Goal: Task Accomplishment & Management: Use online tool/utility

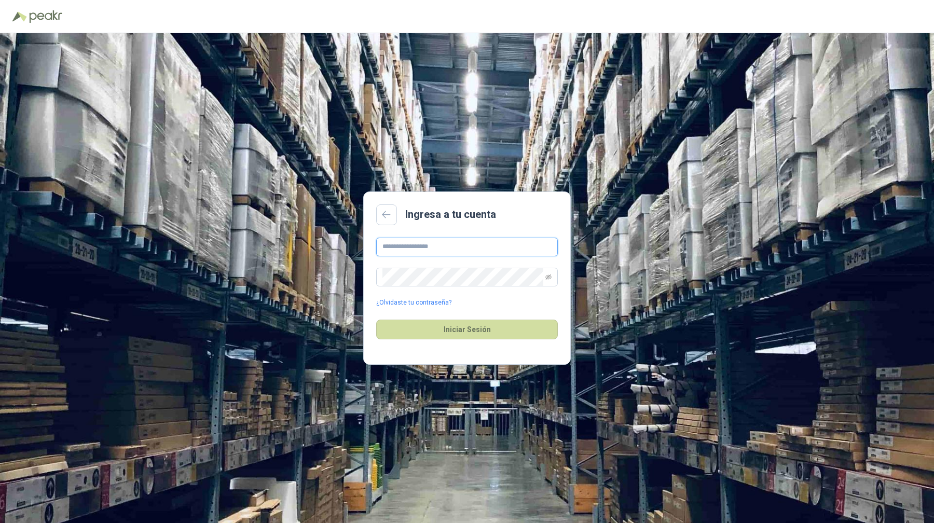
click at [478, 248] on input "text" at bounding box center [467, 247] width 182 height 19
type input "**********"
click at [376, 320] on button "Iniciar Sesión" at bounding box center [467, 330] width 182 height 20
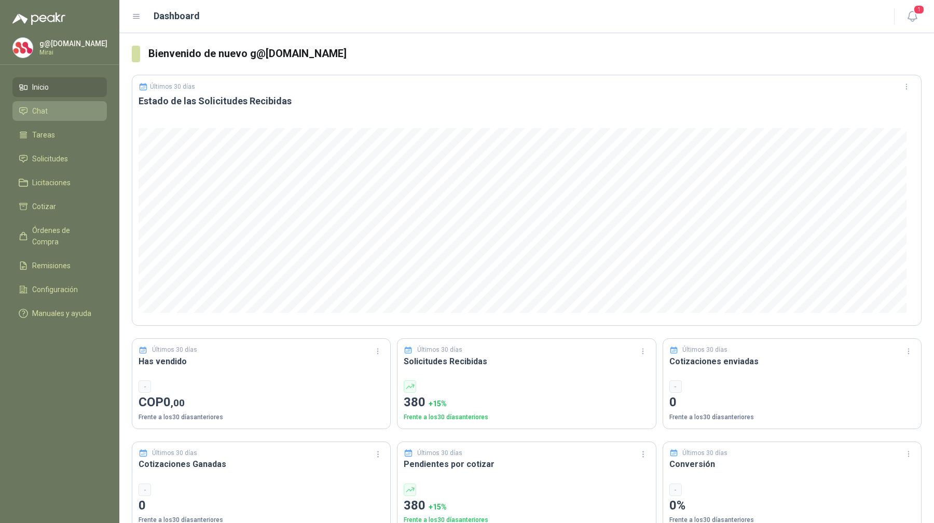
click at [42, 113] on span "Chat" at bounding box center [40, 110] width 16 height 11
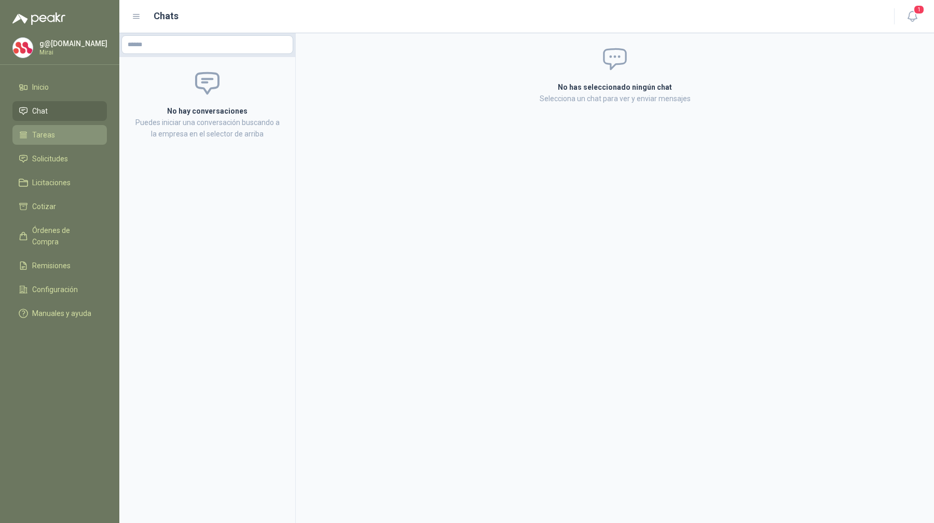
click at [42, 130] on span "Tareas" at bounding box center [43, 134] width 23 height 11
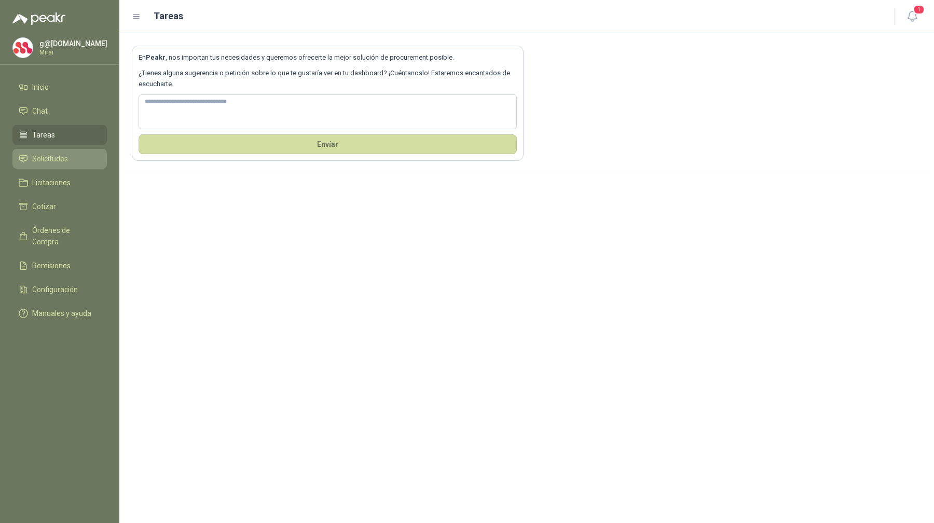
click at [68, 158] on li "Solicitudes" at bounding box center [60, 158] width 82 height 11
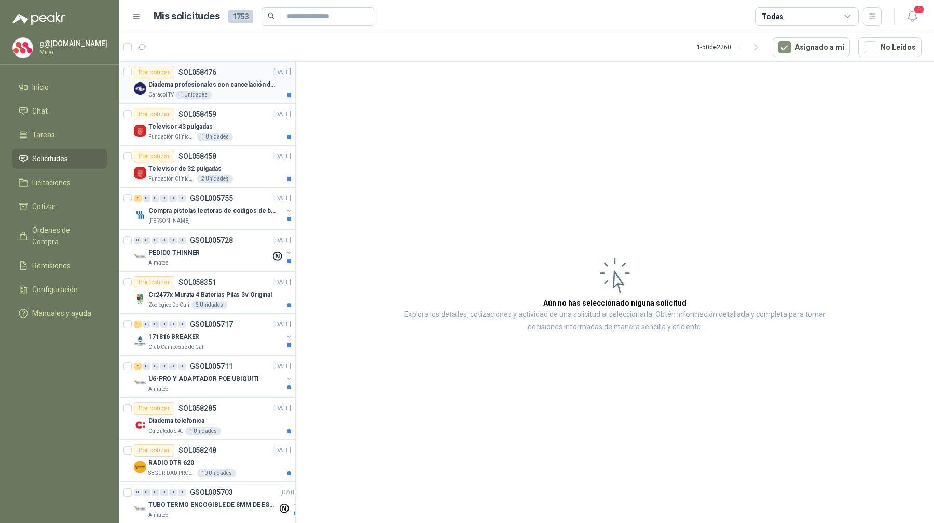
click at [252, 87] on p "Diadema profesionales con cancelación de ruido en micrófono" at bounding box center [212, 85] width 129 height 10
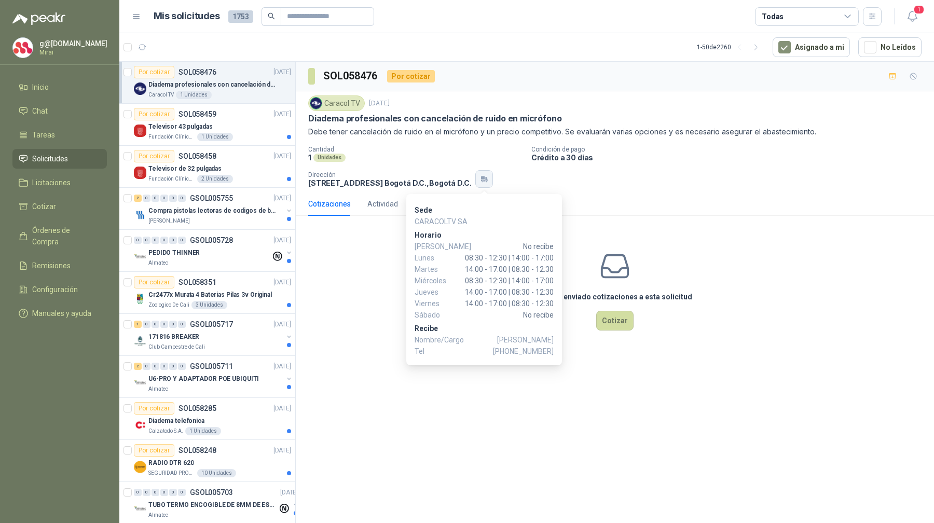
click at [486, 178] on icon "button" at bounding box center [486, 179] width 2 height 4
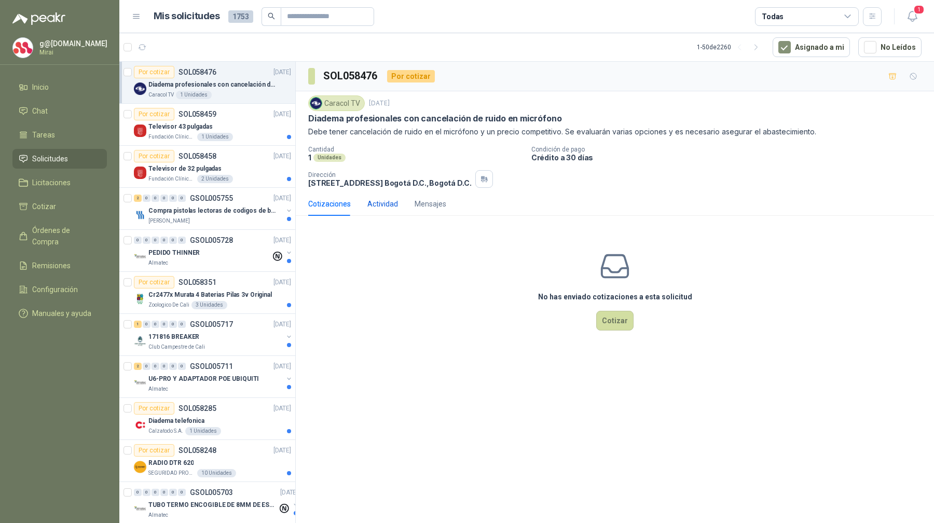
click at [379, 205] on div "Actividad" at bounding box center [382, 203] width 31 height 11
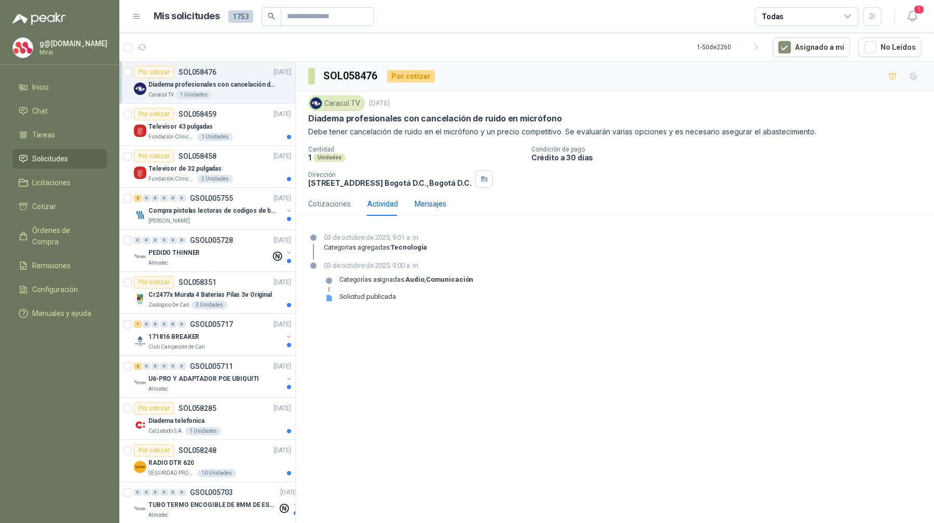
click at [442, 206] on div "Mensajes" at bounding box center [431, 203] width 32 height 11
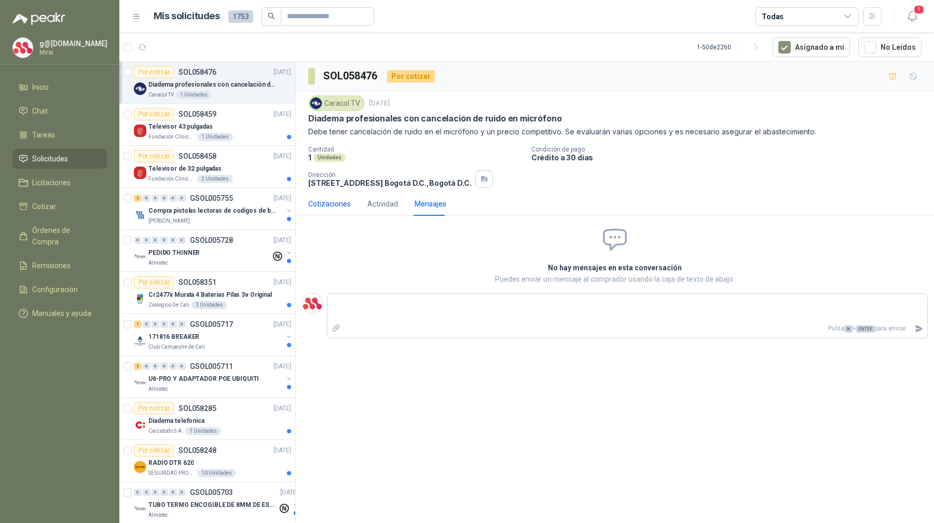
click at [325, 205] on div "Cotizaciones" at bounding box center [329, 203] width 43 height 11
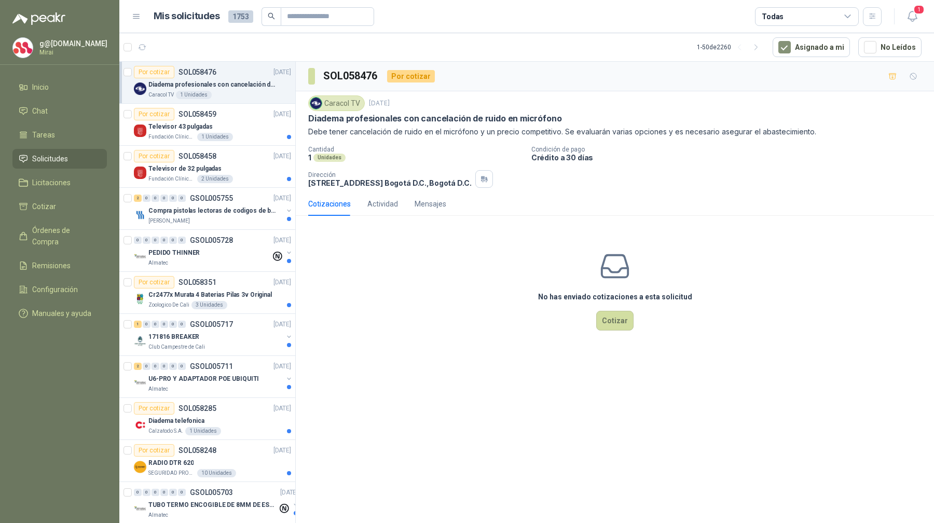
click at [507, 305] on div "No has enviado cotizaciones a esta solicitud Cotizar" at bounding box center [615, 290] width 638 height 132
click at [329, 103] on div "Caracol TV" at bounding box center [336, 103] width 57 height 16
drag, startPoint x: 342, startPoint y: 106, endPoint x: 411, endPoint y: 104, distance: 68.5
click at [411, 104] on div "Caracol TV [DATE]" at bounding box center [614, 103] width 613 height 16
click at [462, 116] on p "Diadema profesionales con cancelación de ruido en micrófono" at bounding box center [434, 118] width 253 height 11
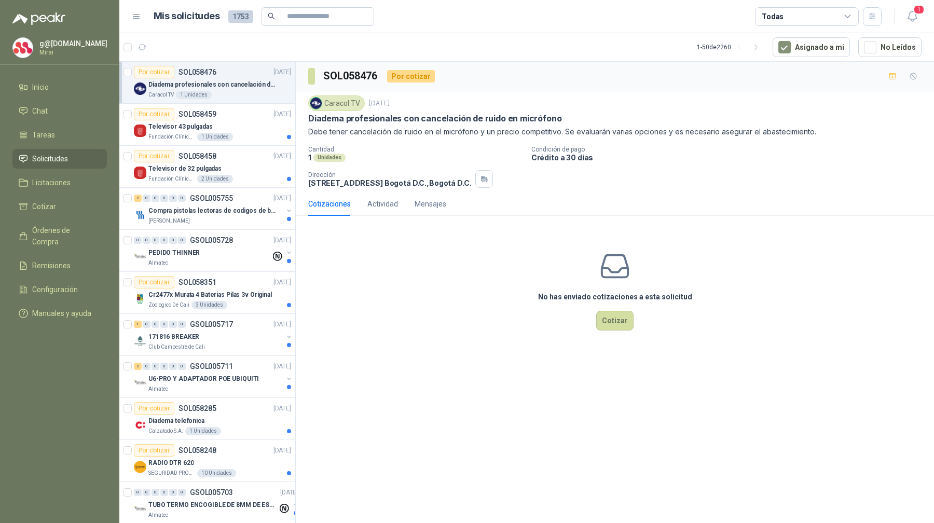
click at [331, 160] on div "Unidades" at bounding box center [329, 158] width 32 height 8
click at [600, 161] on p "Crédito a 30 días" at bounding box center [730, 157] width 398 height 9
drag, startPoint x: 556, startPoint y: 160, endPoint x: 463, endPoint y: 172, distance: 93.6
click at [510, 164] on div "Cantidad 1 Unidades Condición de pago Crédito a 30 [PERSON_NAME] Dirección [STR…" at bounding box center [614, 167] width 613 height 42
click at [463, 172] on p "Dirección" at bounding box center [389, 174] width 163 height 7
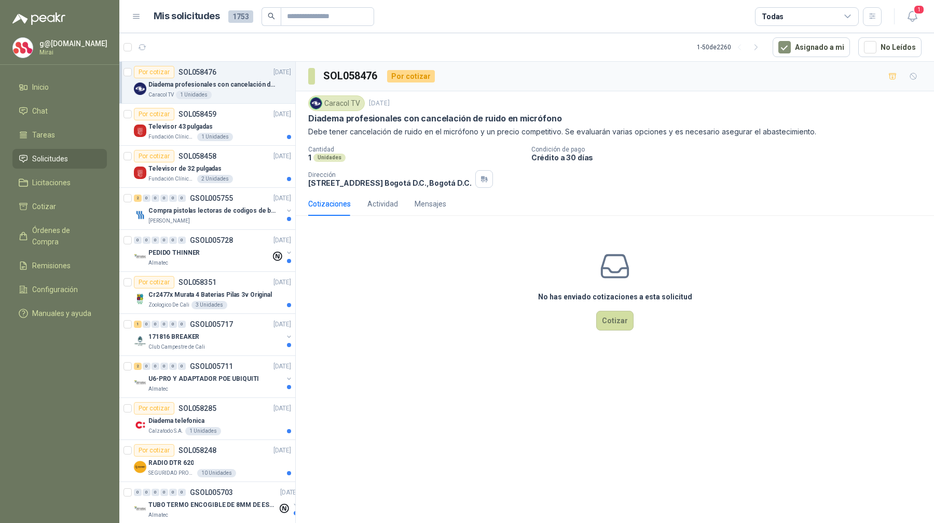
drag, startPoint x: 456, startPoint y: 178, endPoint x: 407, endPoint y: 177, distance: 48.8
click at [407, 177] on div "Dirección [STREET_ADDRESS] , [GEOGRAPHIC_DATA] D.C." at bounding box center [389, 179] width 163 height 16
click at [764, 15] on div "Todas" at bounding box center [773, 16] width 22 height 11
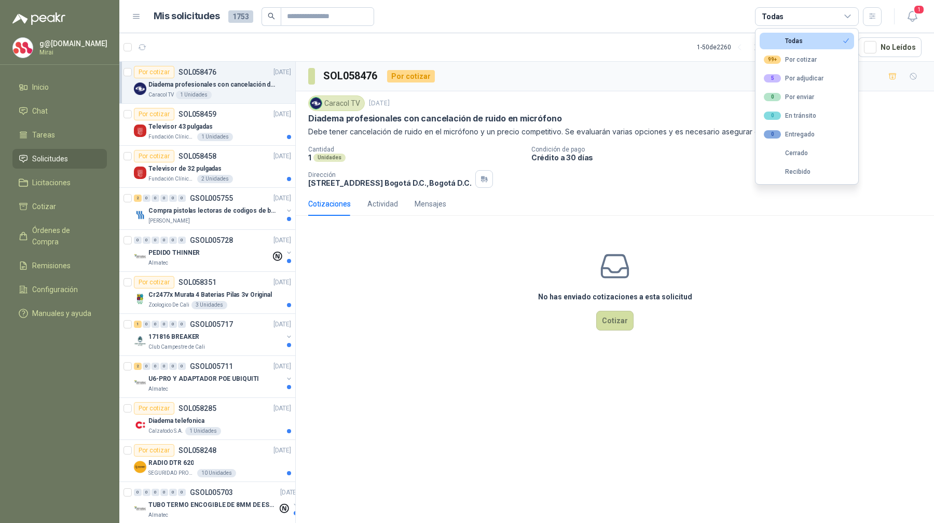
click at [629, 38] on article "1 - 50 de 2260 Asignado a mi No Leídos" at bounding box center [526, 47] width 815 height 28
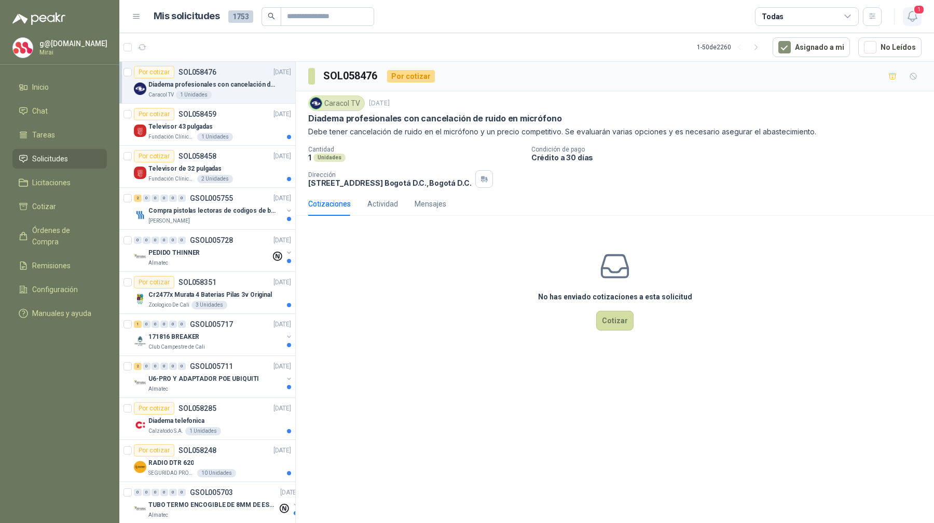
drag, startPoint x: 919, startPoint y: 14, endPoint x: 909, endPoint y: 17, distance: 10.2
click at [918, 14] on span "1" at bounding box center [918, 10] width 11 height 10
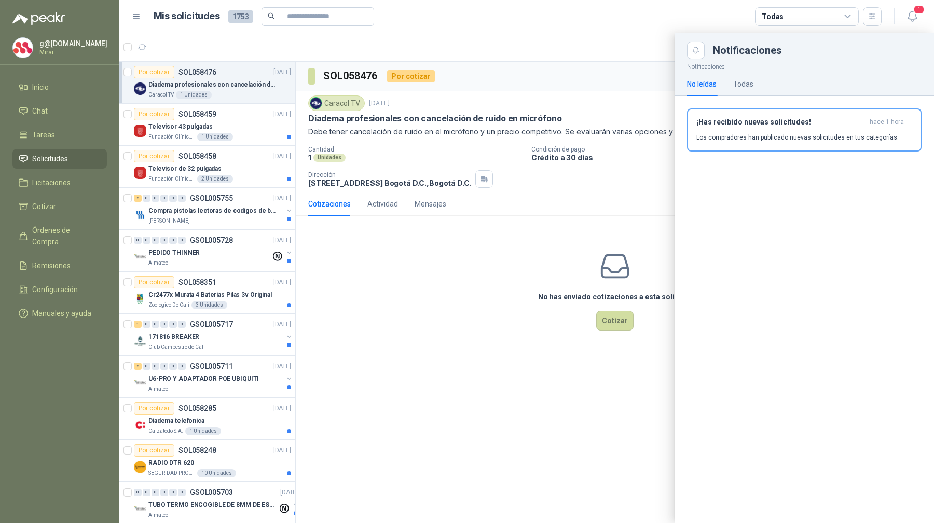
click at [563, 69] on div at bounding box center [526, 278] width 815 height 490
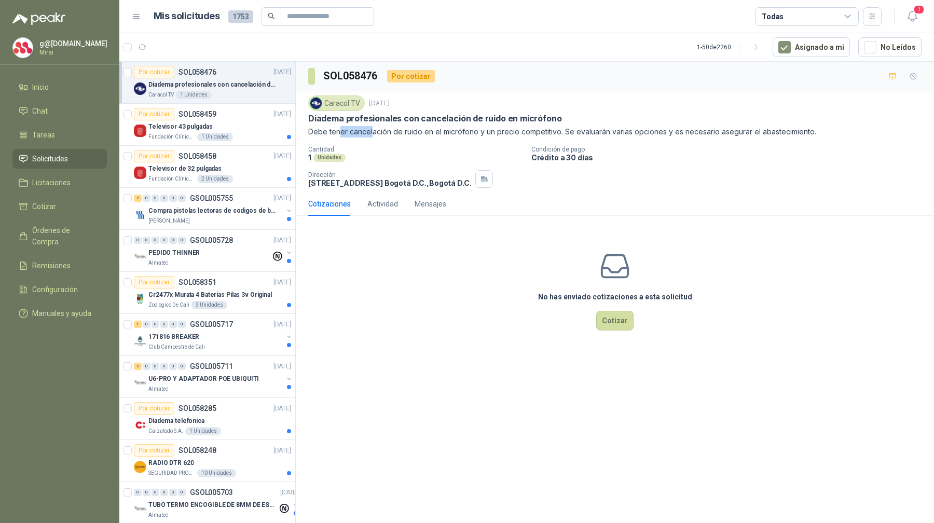
drag, startPoint x: 340, startPoint y: 134, endPoint x: 370, endPoint y: 129, distance: 30.5
click at [370, 129] on p "Debe tener cancelación de ruido en el micrófono y un precio competitivo. Se eva…" at bounding box center [614, 131] width 613 height 11
click at [704, 141] on div "Caracol TV [DATE] Diadema profesionales con cancelación de ruido en micrófono […" at bounding box center [614, 141] width 613 height 92
drag, startPoint x: 572, startPoint y: 118, endPoint x: 299, endPoint y: 116, distance: 272.9
click at [308, 116] on div "Caracol TV [DATE] Diadema profesionales con cancelación de ruido en micrófono […" at bounding box center [615, 141] width 638 height 101
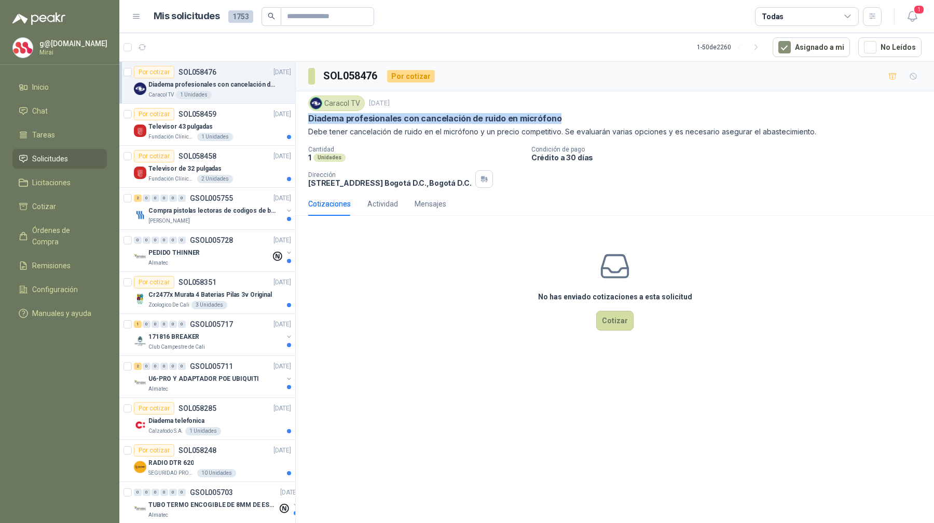
copy p "Diadema profesionales con cancelación de ruido en micrófono"
click at [514, 178] on div "Dirección [STREET_ADDRESS] , [GEOGRAPHIC_DATA] D.C." at bounding box center [415, 179] width 215 height 18
click at [545, 156] on p "Crédito a 30 días" at bounding box center [730, 157] width 398 height 9
